Goal: Transaction & Acquisition: Book appointment/travel/reservation

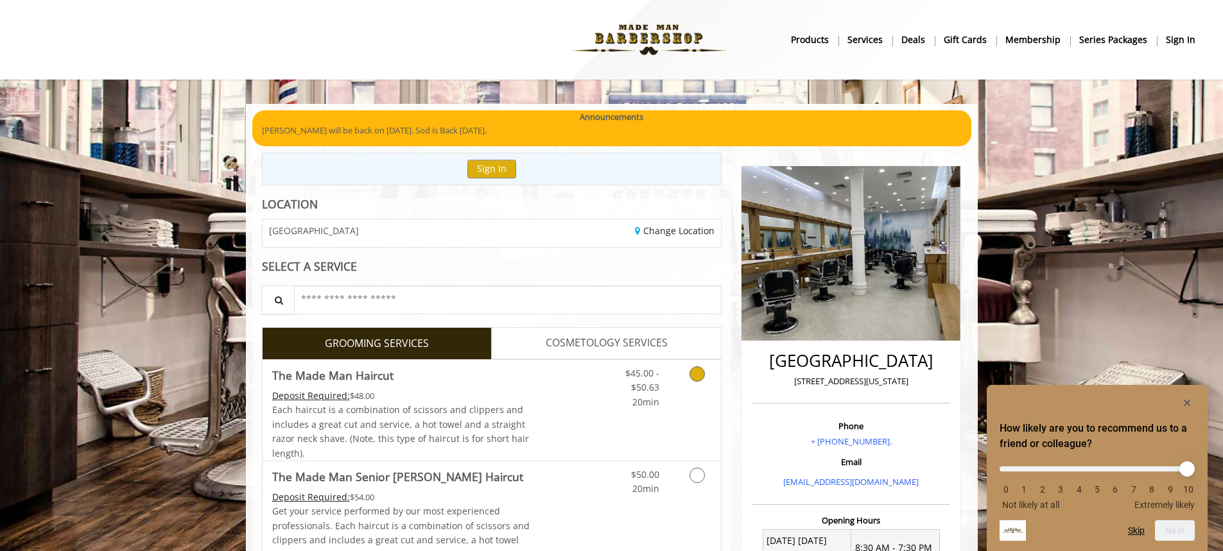
scroll to position [64, 0]
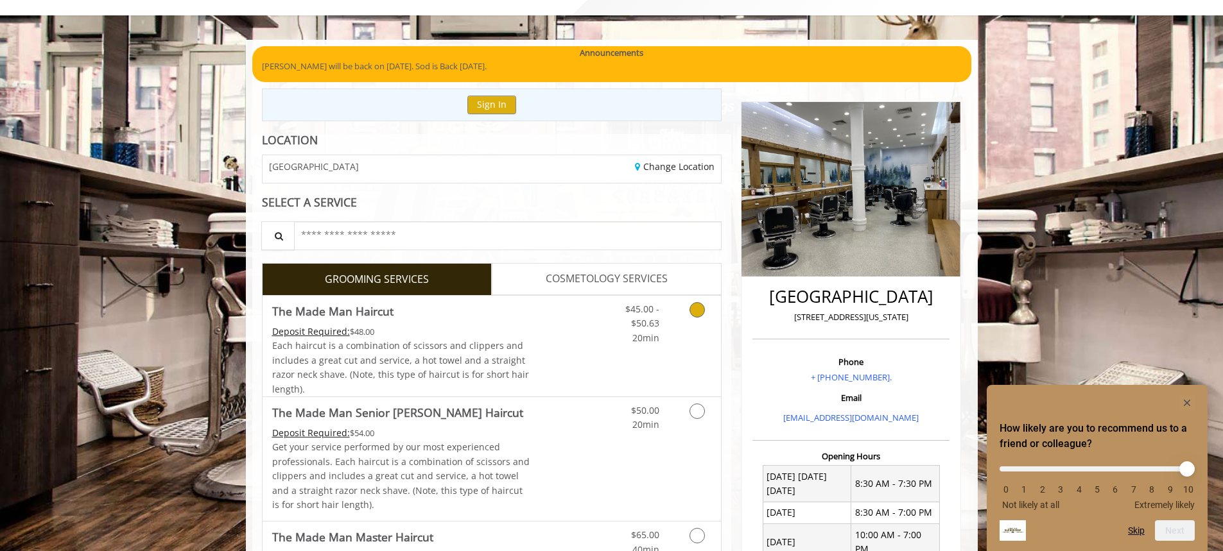
click at [332, 313] on Haircut "The Made Man Haircut" at bounding box center [332, 311] width 121 height 18
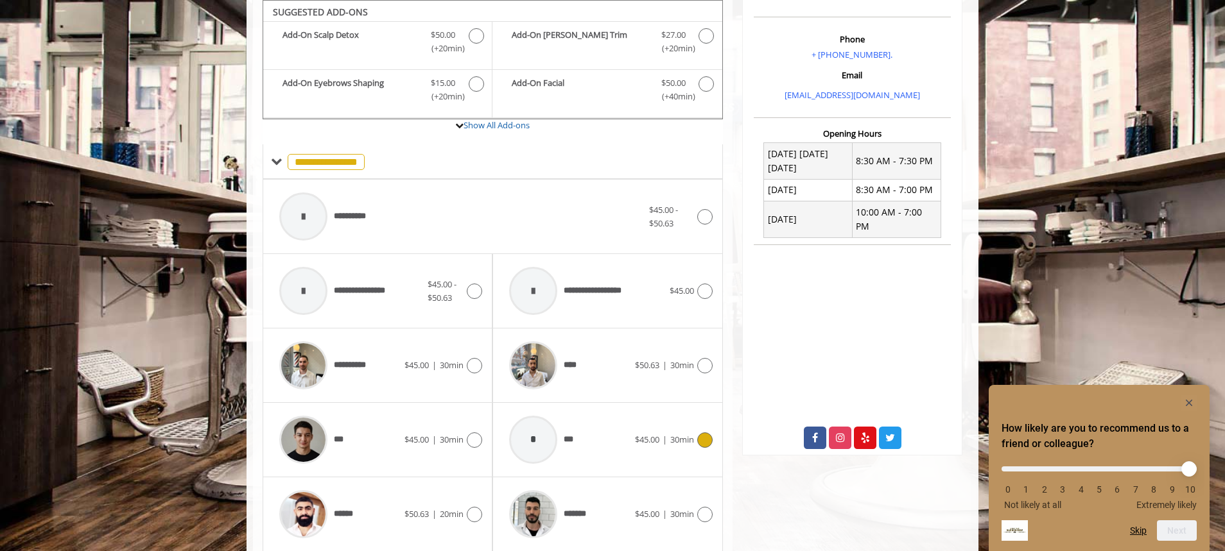
scroll to position [515, 0]
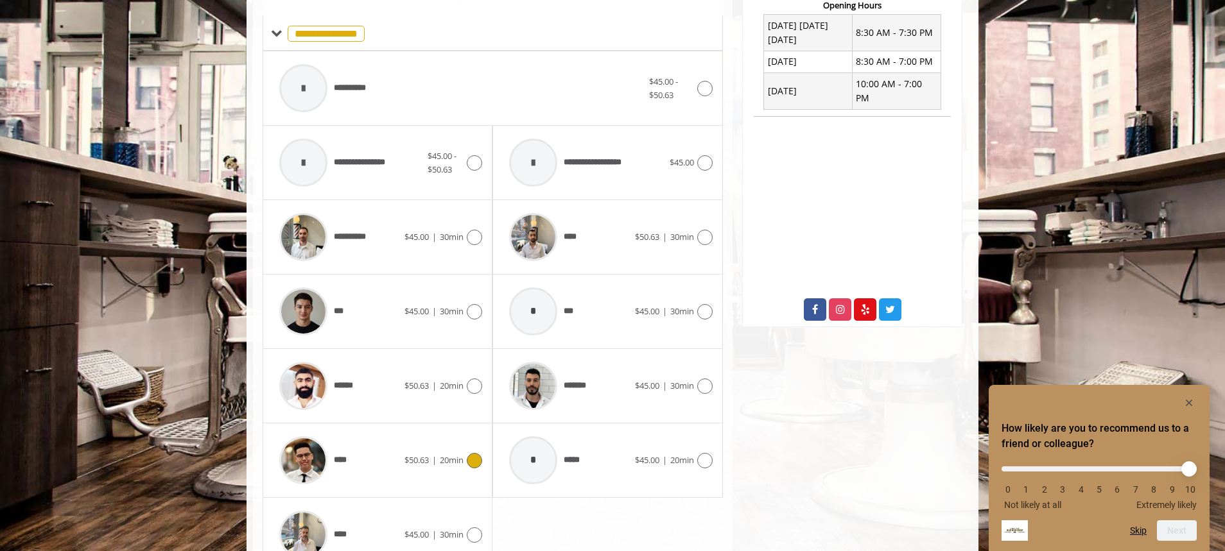
click at [342, 469] on span "****" at bounding box center [313, 460] width 80 height 61
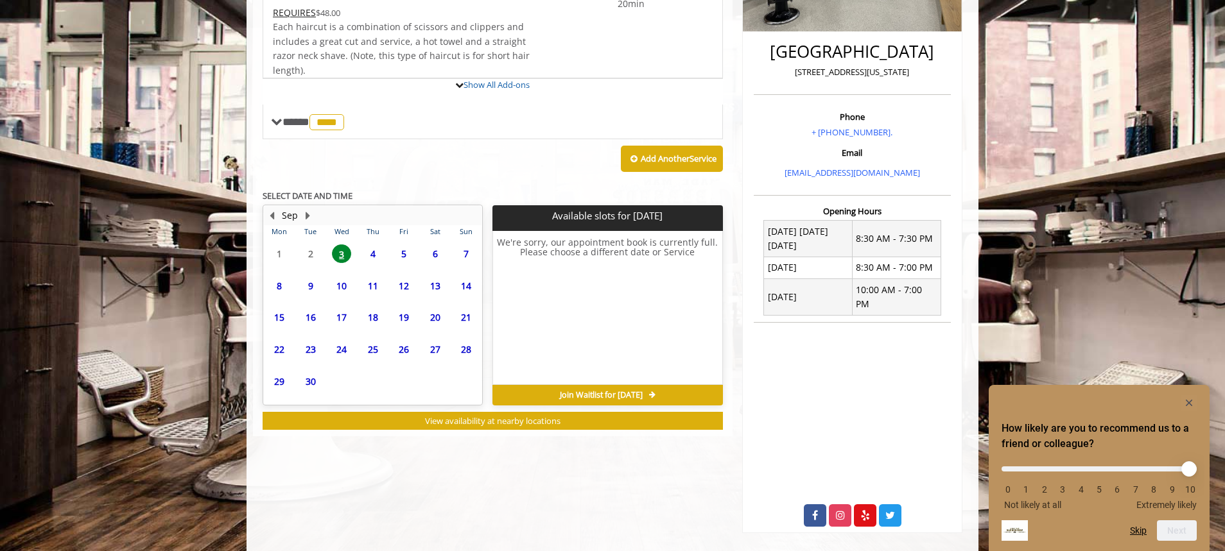
scroll to position [345, 0]
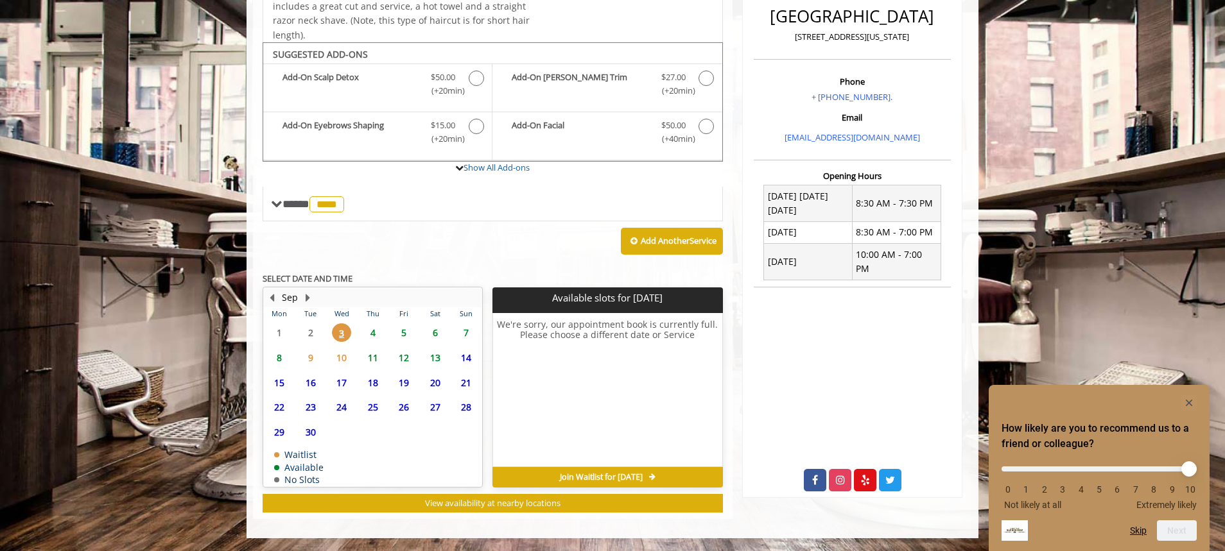
click at [372, 334] on span "4" at bounding box center [372, 333] width 19 height 19
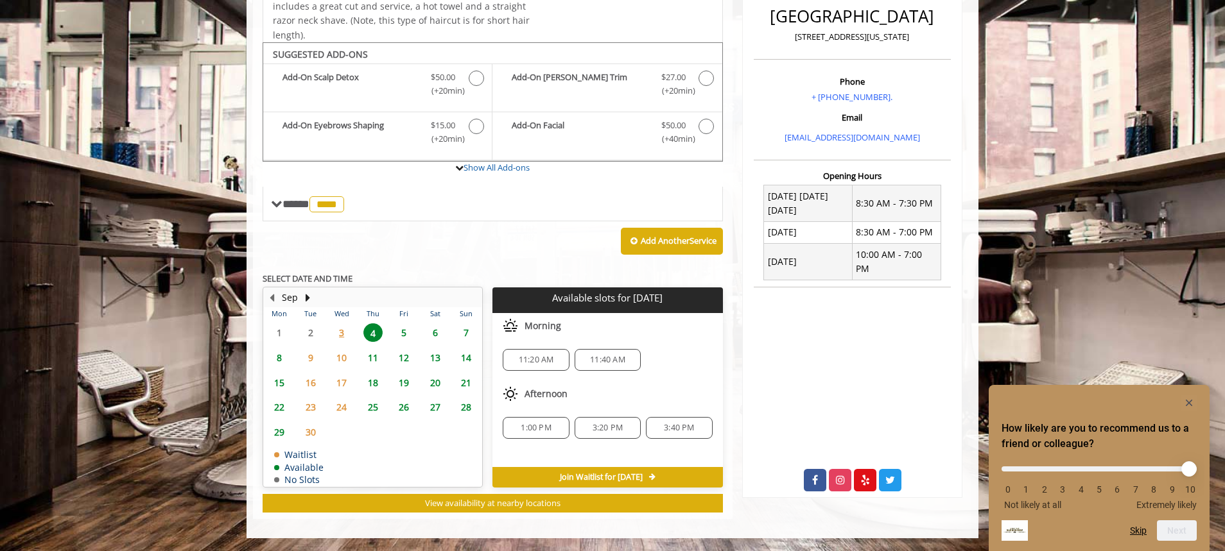
click at [395, 329] on span "5" at bounding box center [403, 333] width 19 height 19
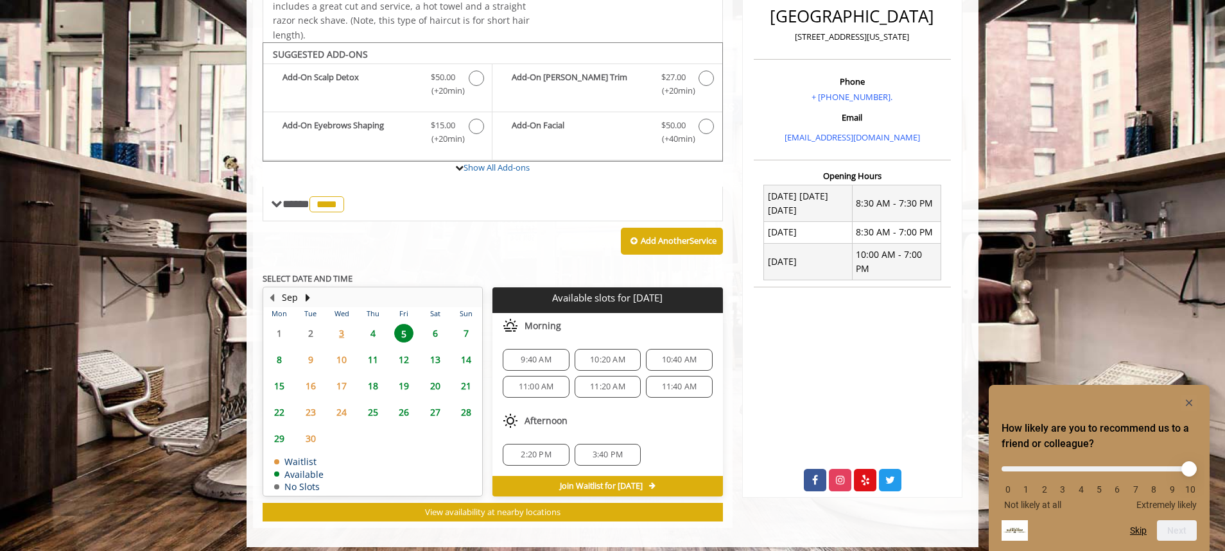
scroll to position [354, 0]
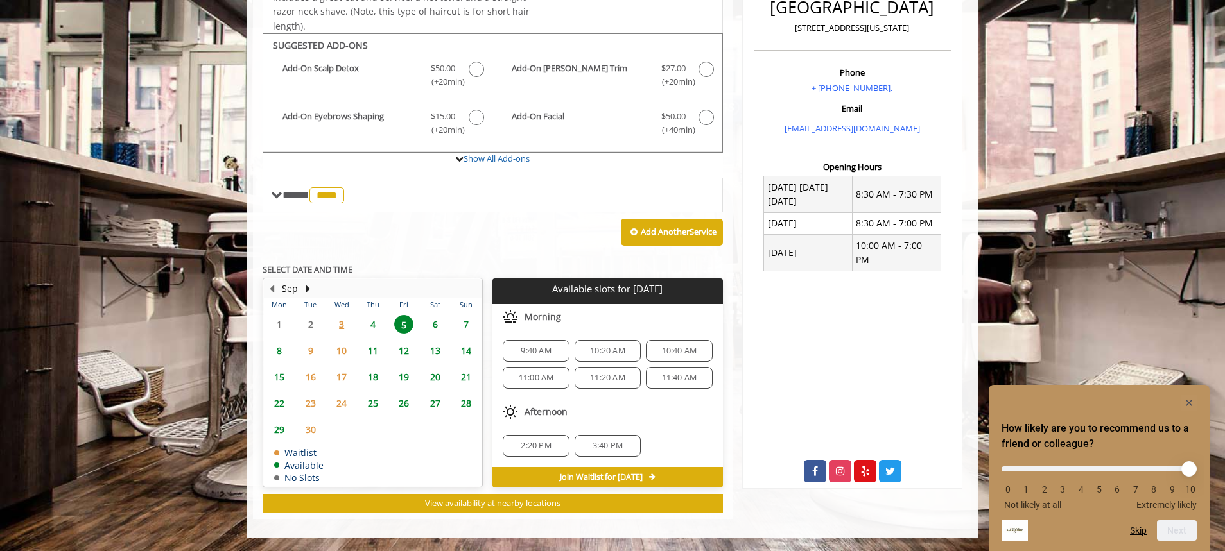
click at [438, 322] on span "6" at bounding box center [435, 324] width 19 height 19
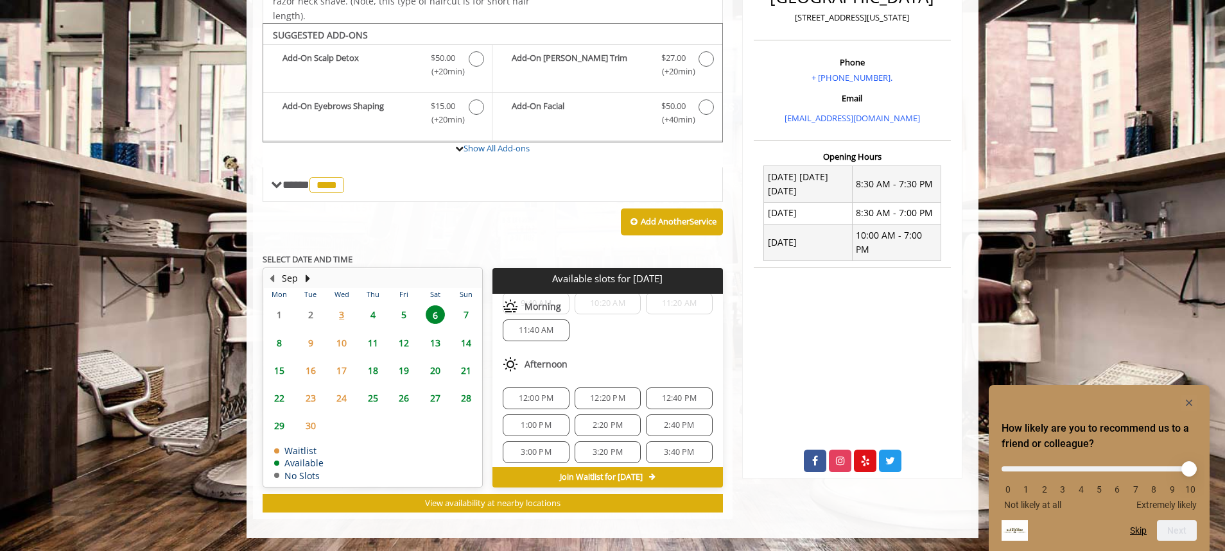
scroll to position [193, 0]
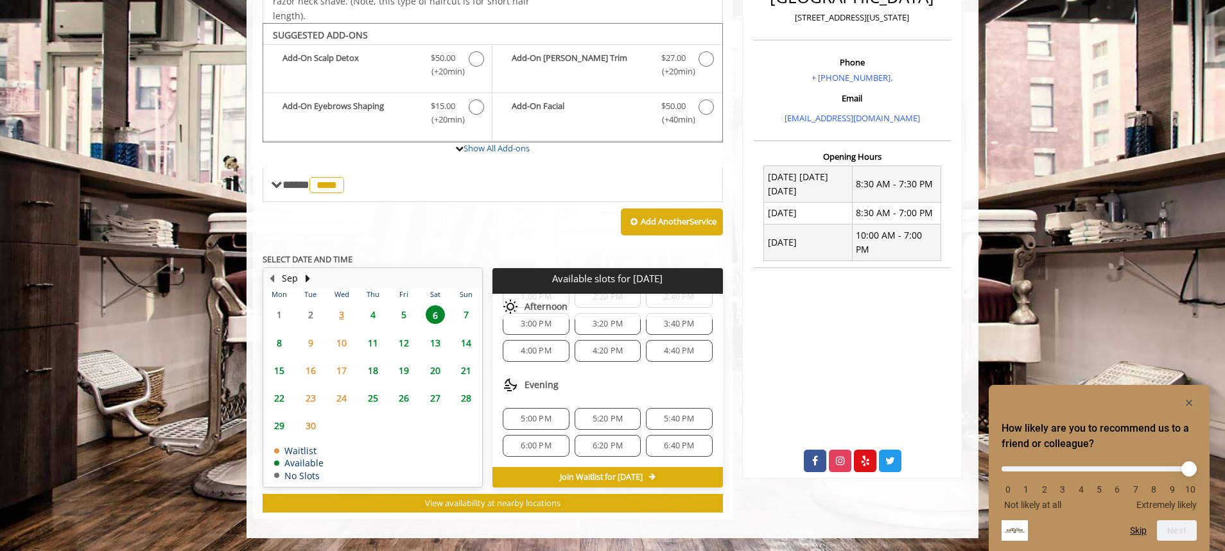
click at [436, 312] on span "6" at bounding box center [435, 315] width 19 height 19
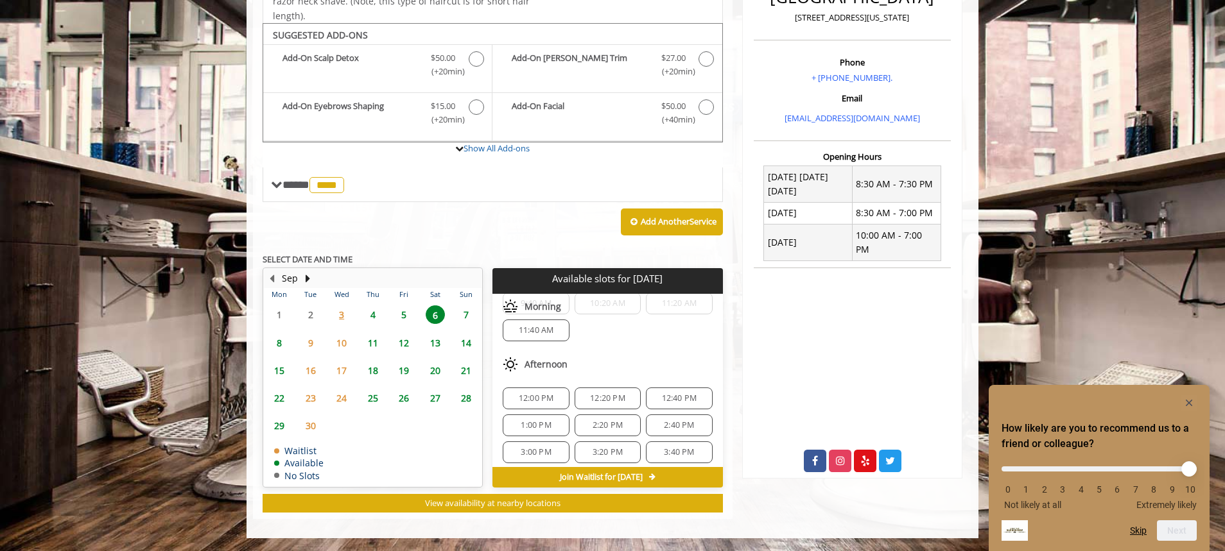
scroll to position [128, 0]
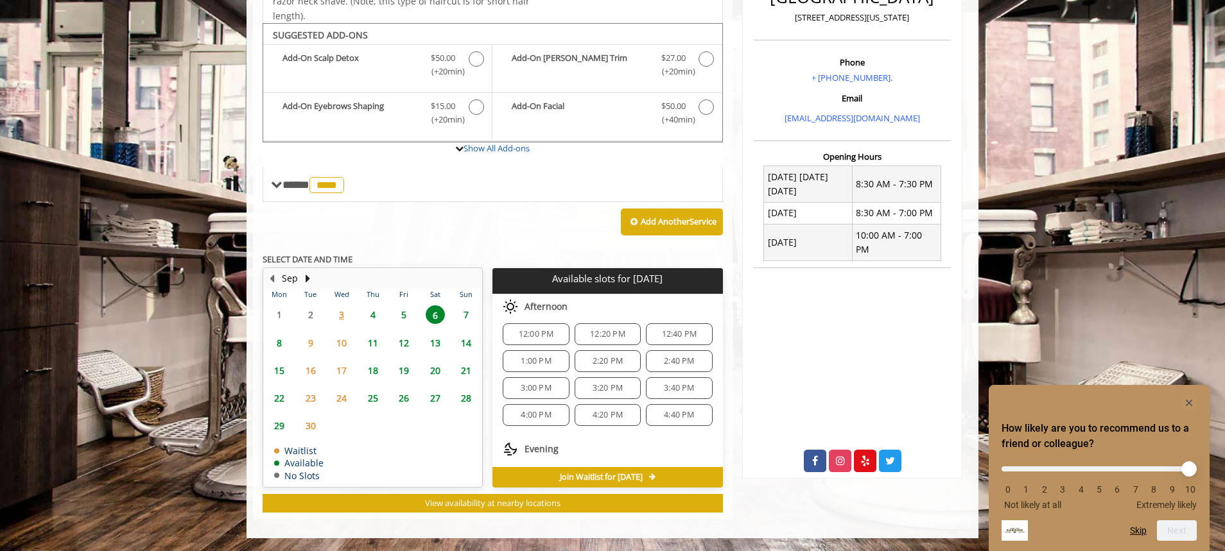
click at [539, 415] on span "4:00 PM" at bounding box center [536, 415] width 30 height 10
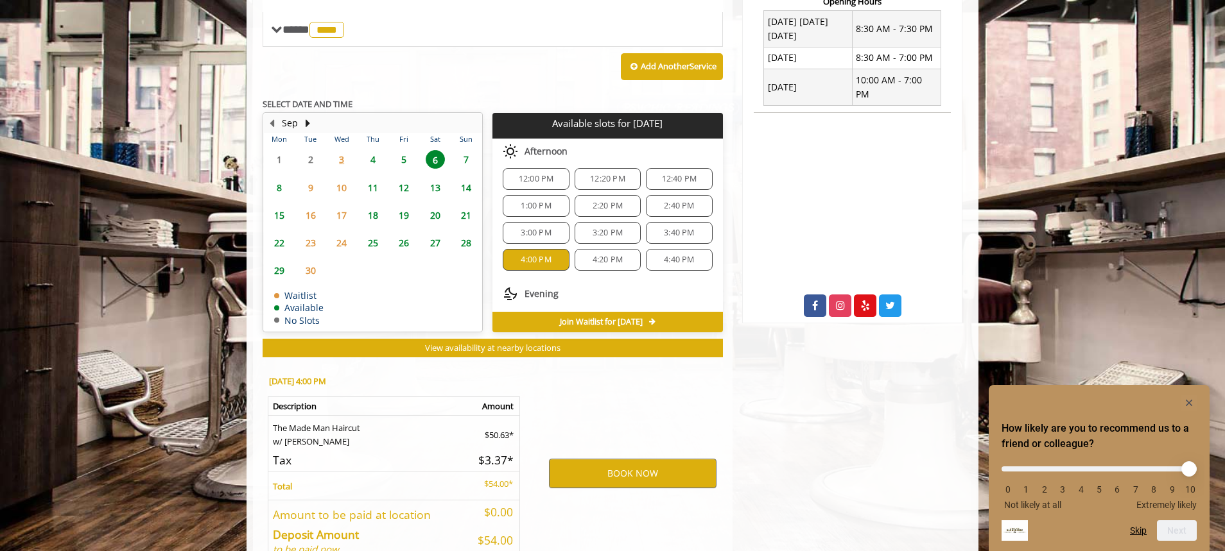
scroll to position [596, 0]
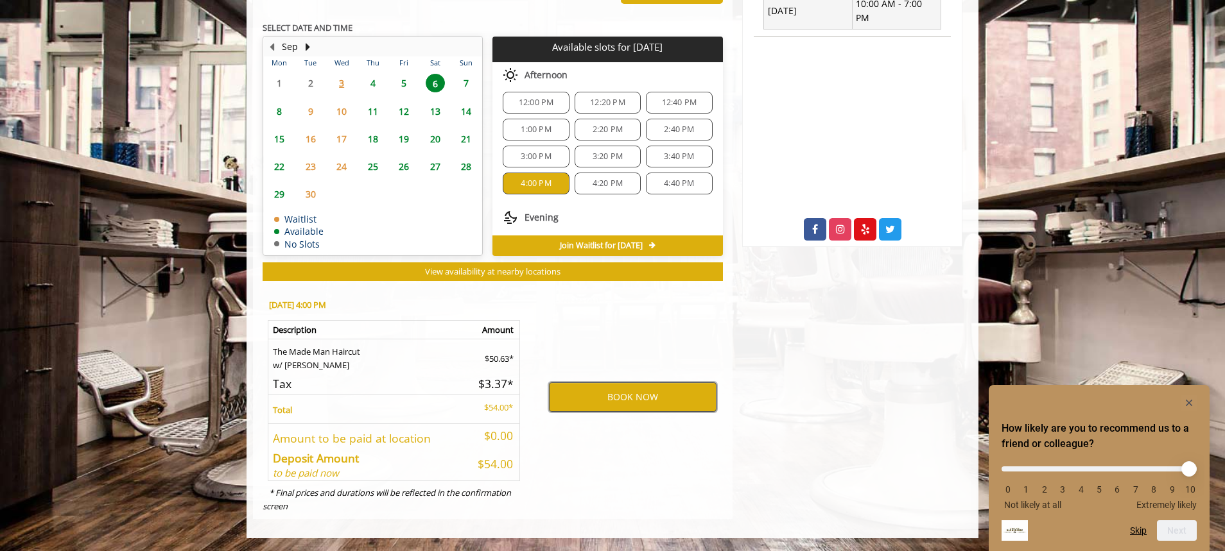
click at [601, 401] on button "BOOK NOW" at bounding box center [633, 398] width 168 height 30
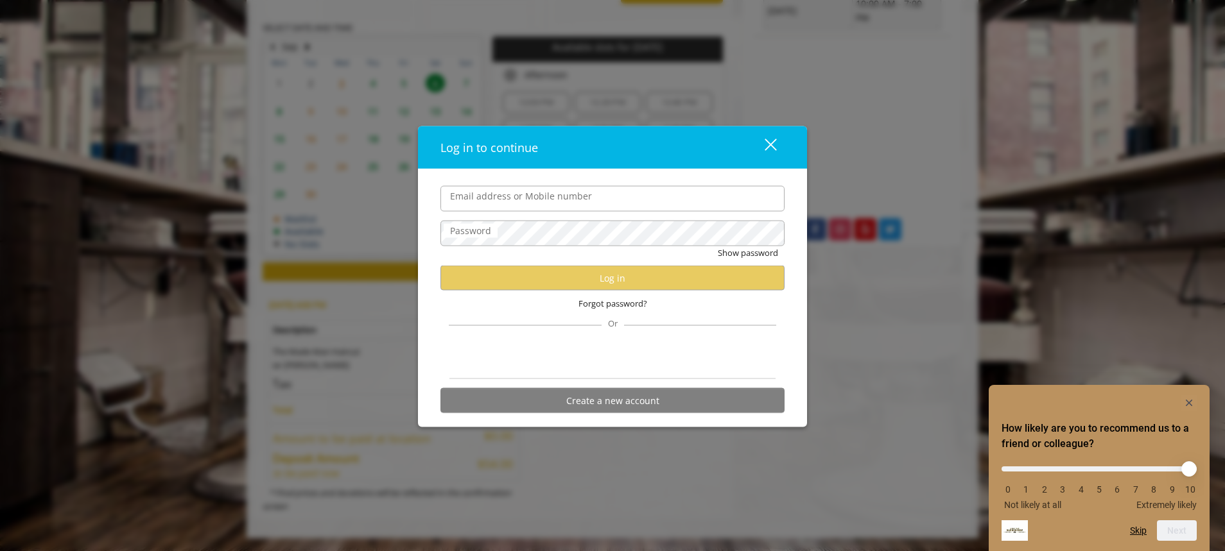
click at [533, 203] on input "Email address or Mobile number" at bounding box center [612, 199] width 344 height 26
click at [508, 202] on input "Email address or Mobile number" at bounding box center [612, 199] width 344 height 26
type input "**********"
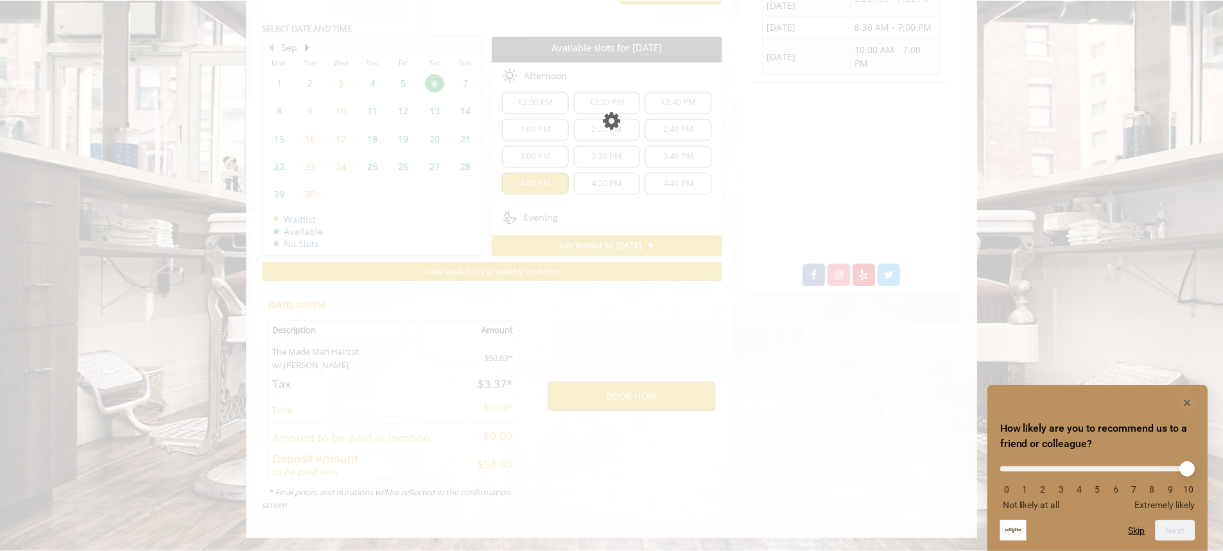
scroll to position [0, 0]
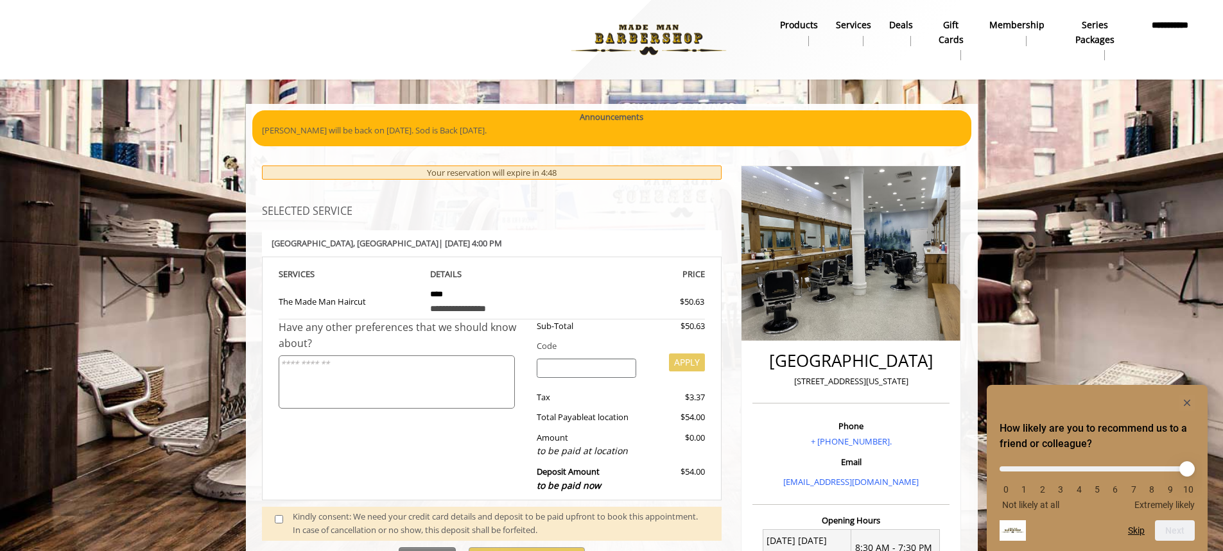
click at [576, 343] on div "Code" at bounding box center [616, 346] width 178 height 13
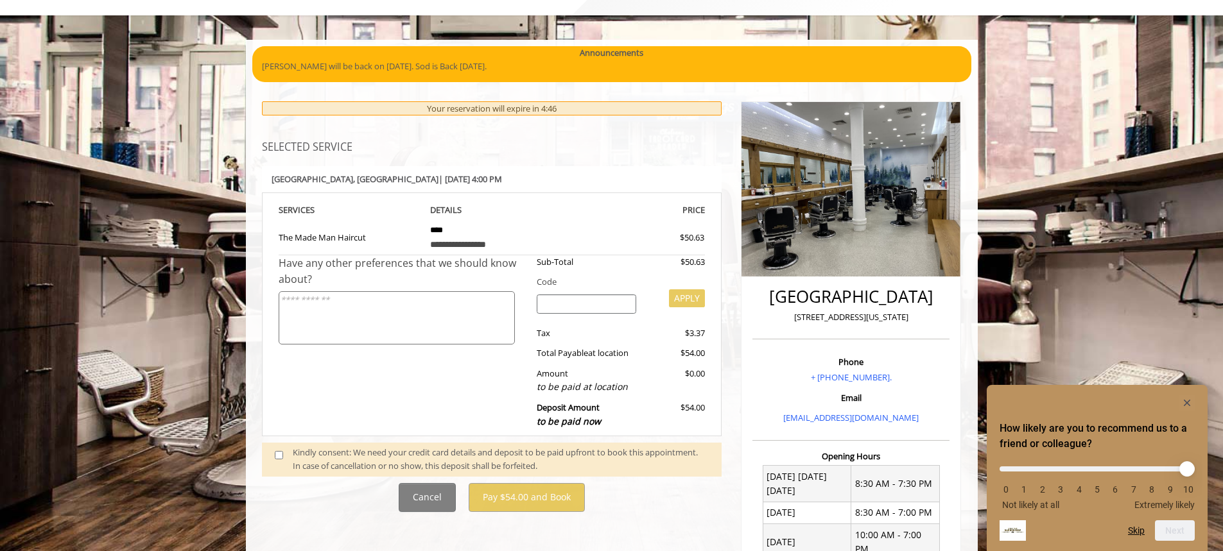
click at [283, 457] on span at bounding box center [284, 459] width 38 height 27
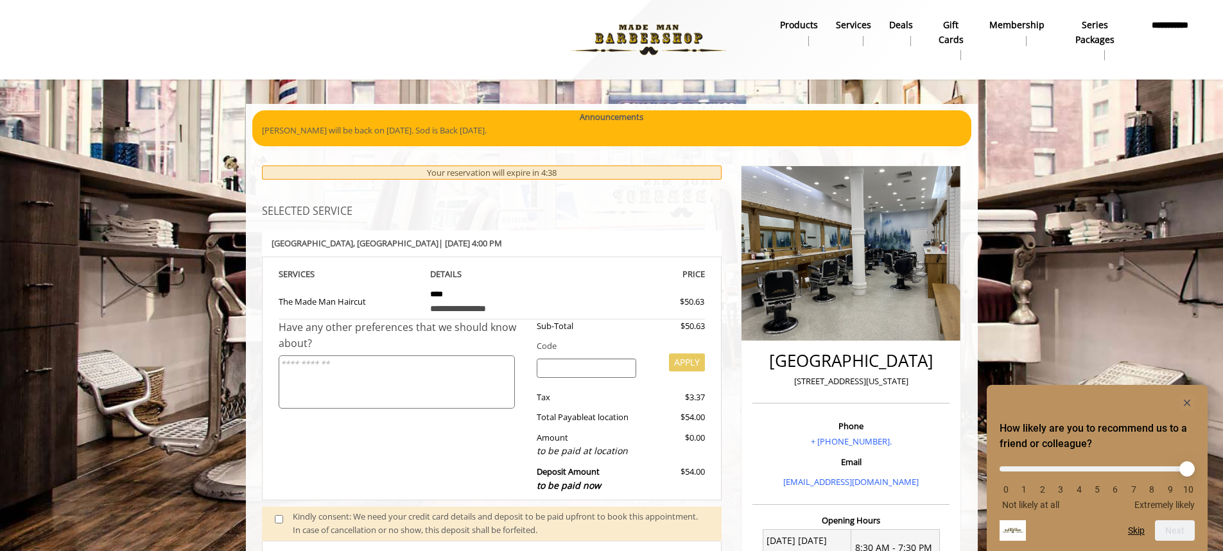
scroll to position [321, 0]
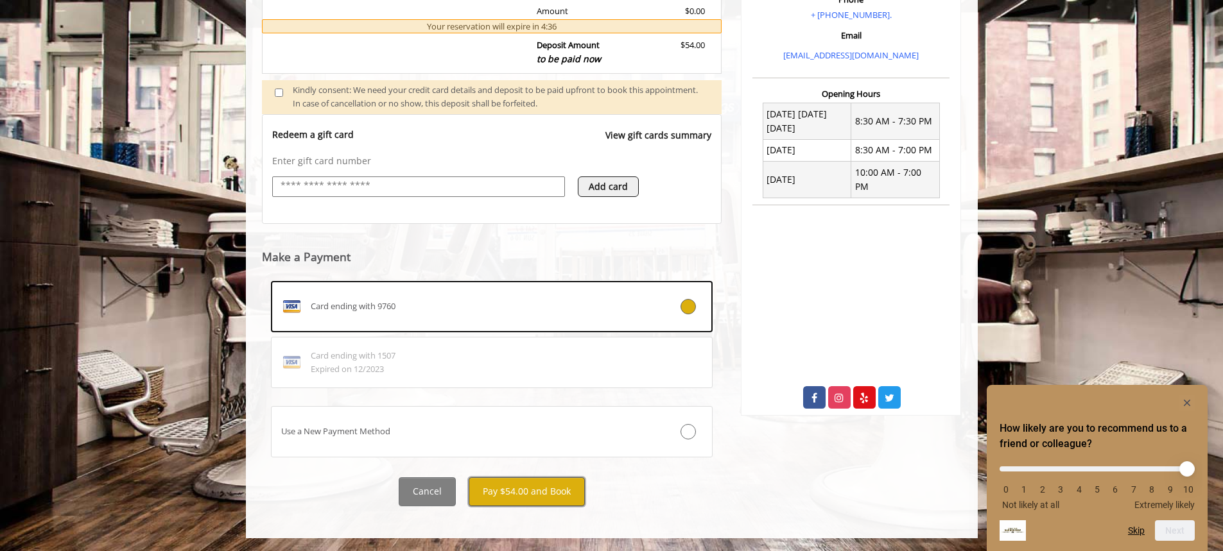
click at [531, 501] on button "Pay $54.00 and Book" at bounding box center [527, 492] width 116 height 29
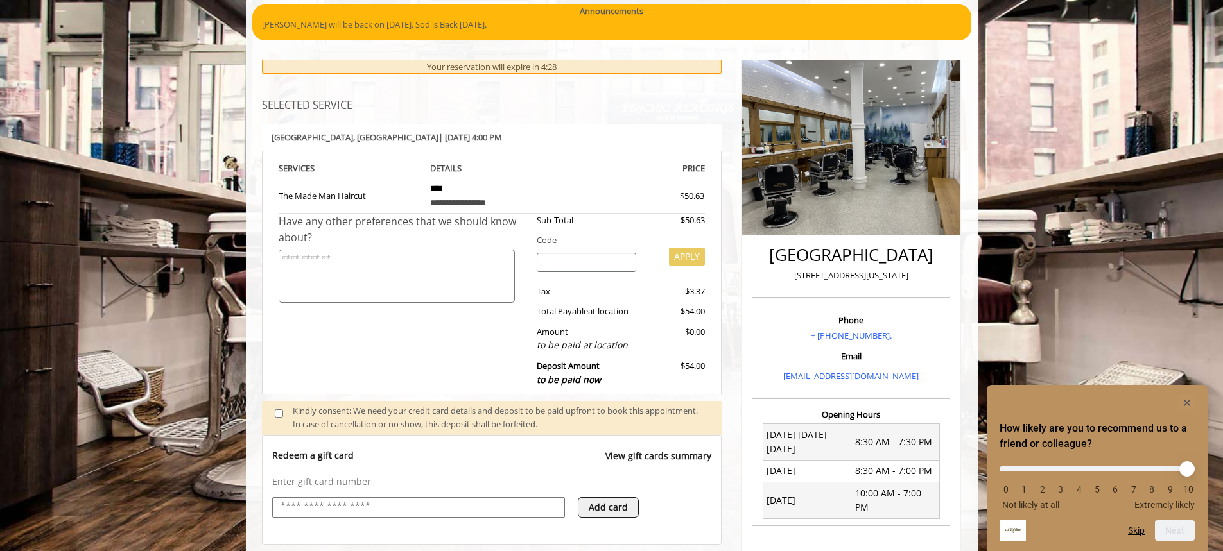
scroll to position [555, 0]
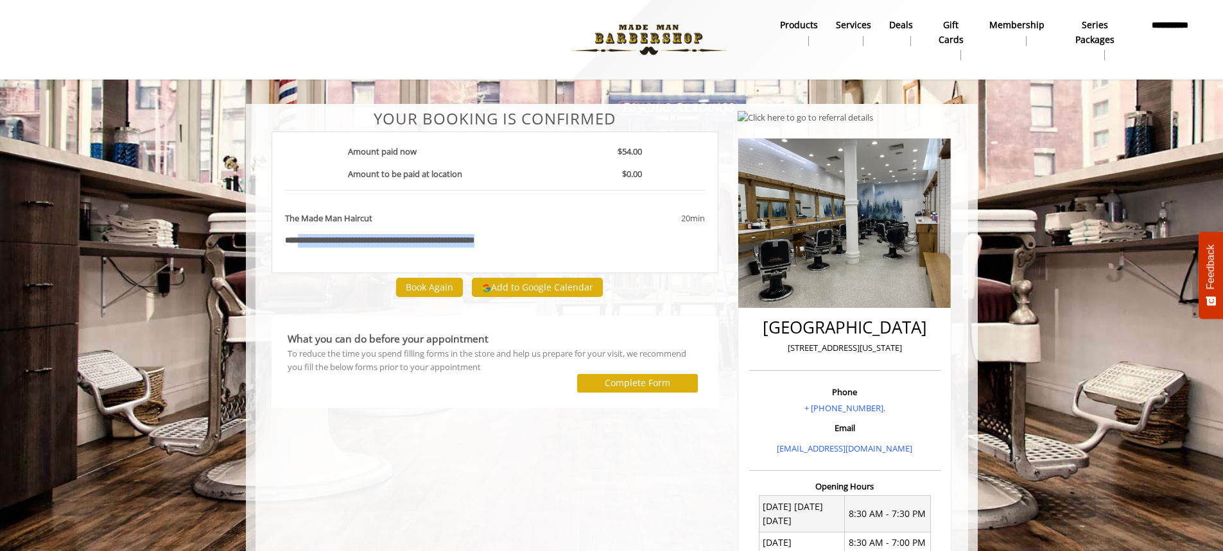
drag, startPoint x: 531, startPoint y: 247, endPoint x: 300, endPoint y: 246, distance: 231.1
click at [300, 246] on div "**********" at bounding box center [495, 240] width 440 height 13
click at [564, 436] on div "**********" at bounding box center [495, 458] width 467 height 697
